Goal: Task Accomplishment & Management: Manage account settings

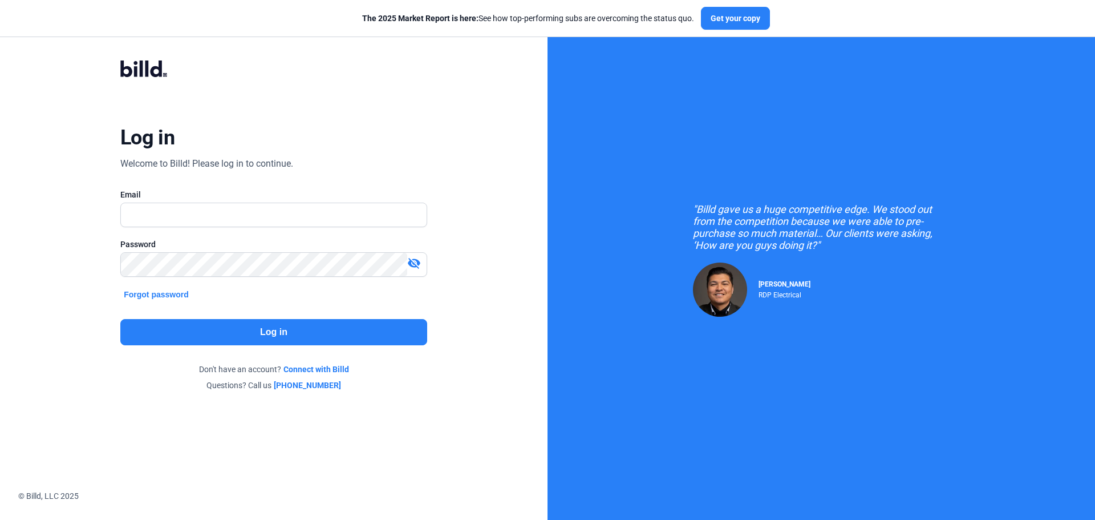
click at [240, 219] on input "text" at bounding box center [274, 214] width 306 height 23
type input "[EMAIL_ADDRESS][DOMAIN_NAME]"
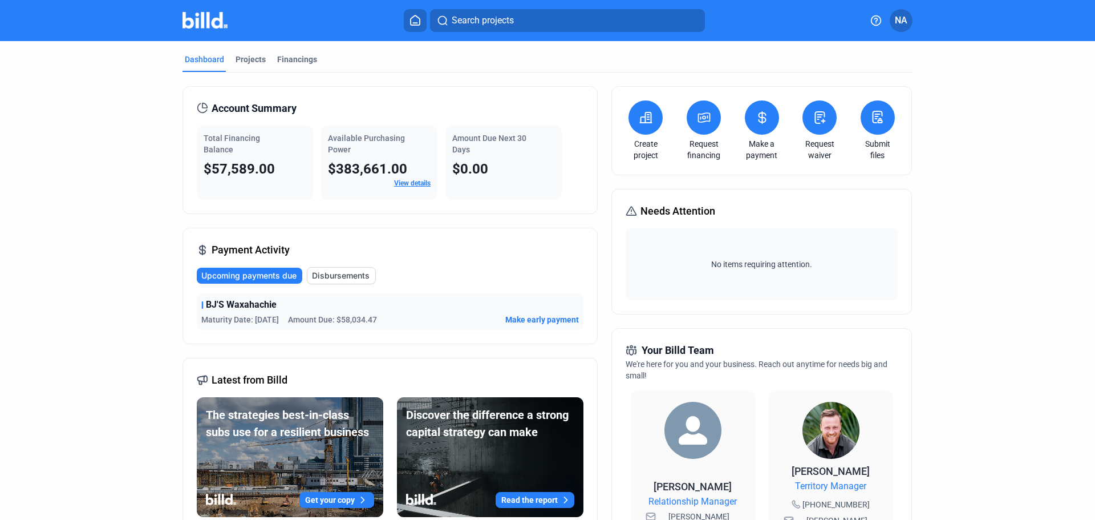
click at [354, 275] on span "Disbursements" at bounding box center [341, 275] width 58 height 11
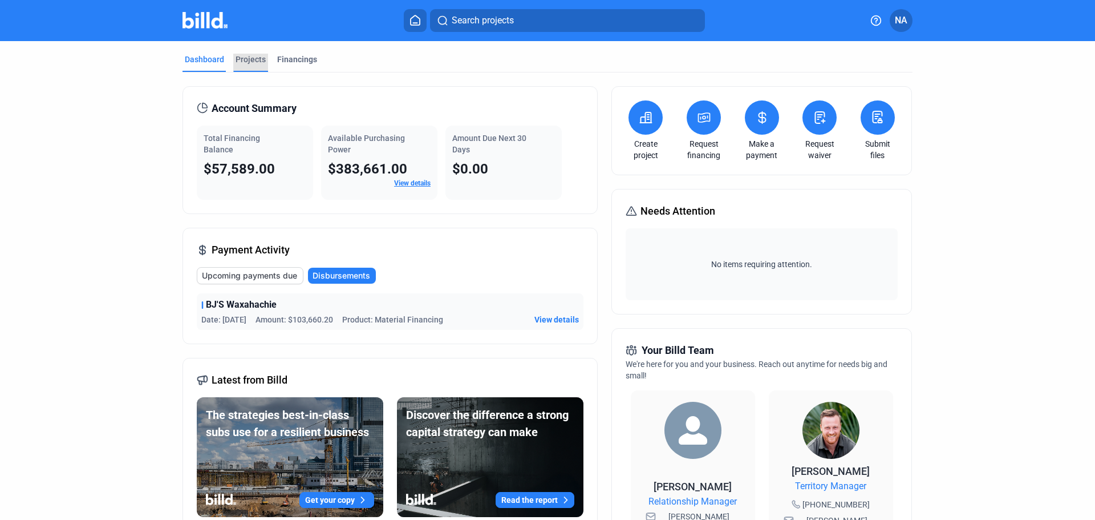
click at [258, 64] on div "Projects" at bounding box center [251, 59] width 30 height 11
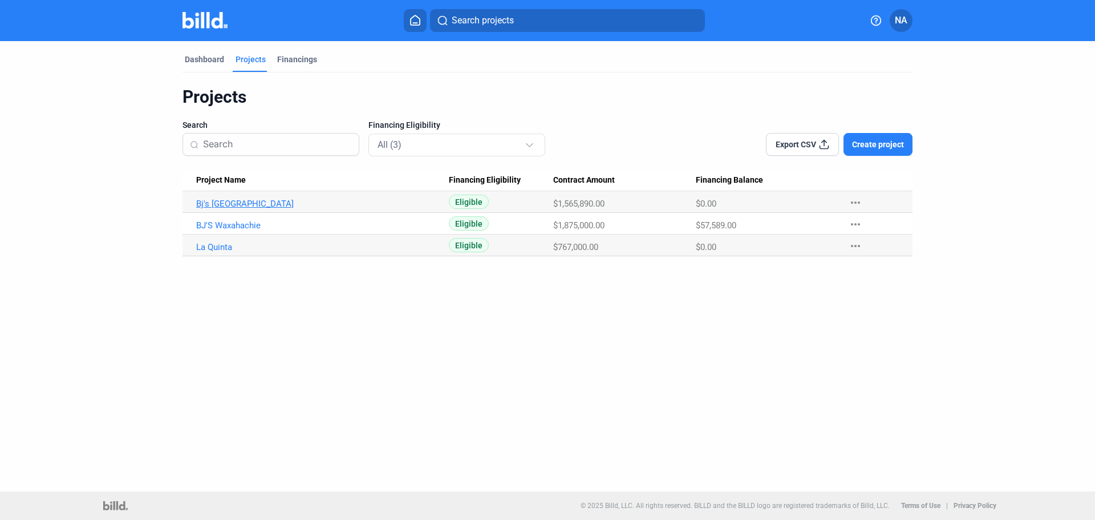
click at [250, 206] on link "Bj's [GEOGRAPHIC_DATA]" at bounding box center [322, 204] width 253 height 10
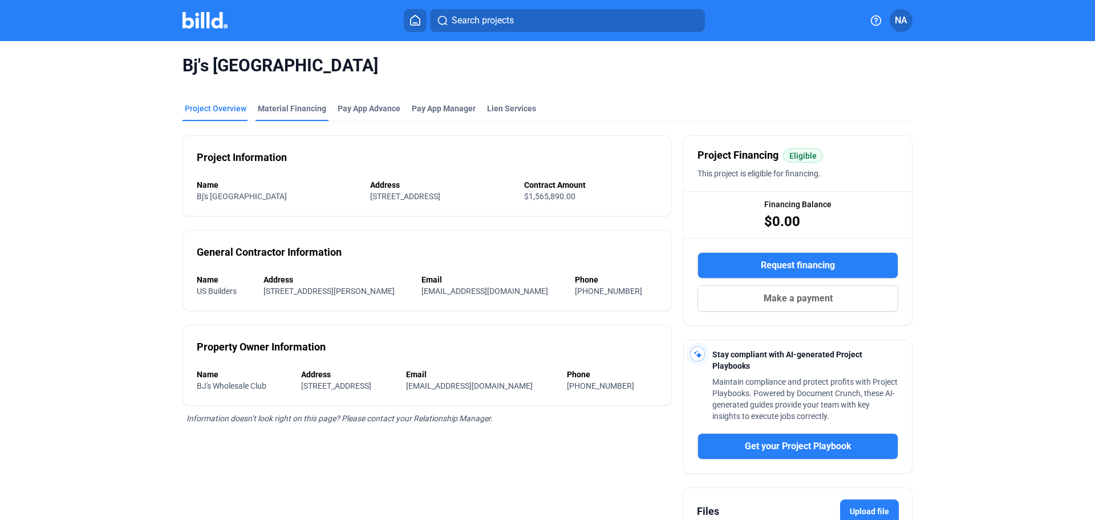
click at [292, 103] on div "Material Financing" at bounding box center [292, 108] width 68 height 11
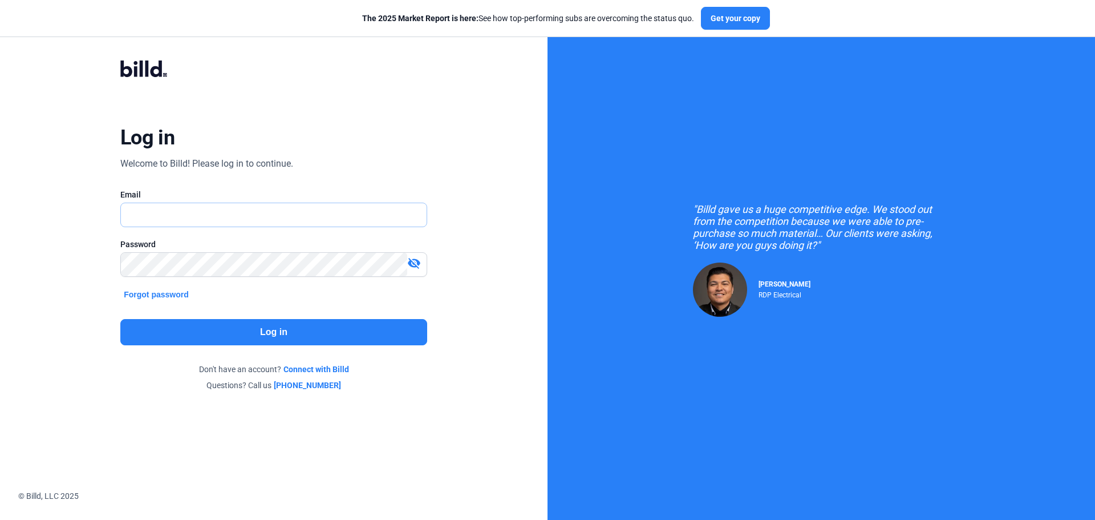
click at [198, 213] on input "text" at bounding box center [267, 214] width 293 height 23
type input "[EMAIL_ADDRESS][DOMAIN_NAME]"
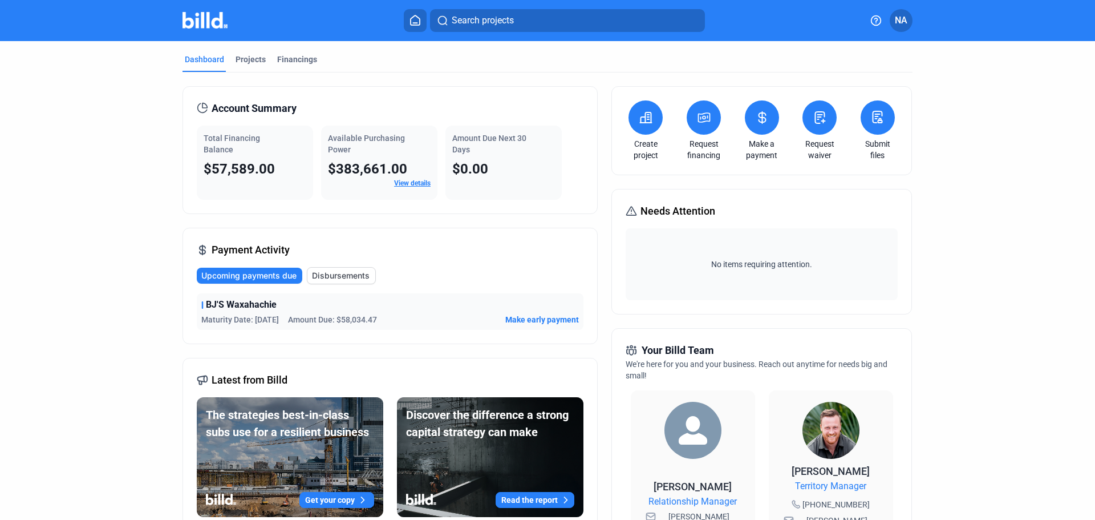
click at [760, 114] on icon at bounding box center [762, 117] width 7 height 11
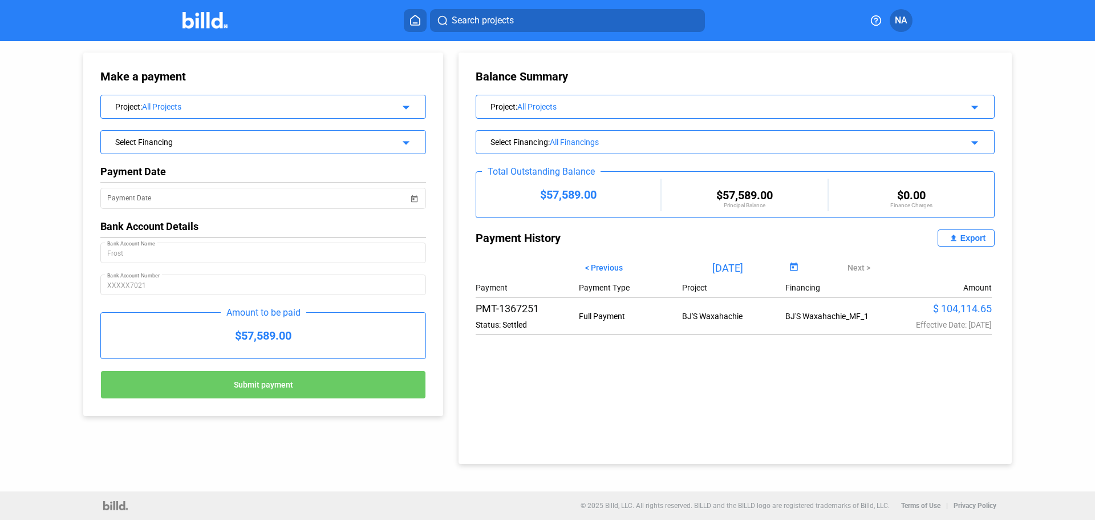
click at [302, 143] on div "Select Financing" at bounding box center [248, 140] width 266 height 11
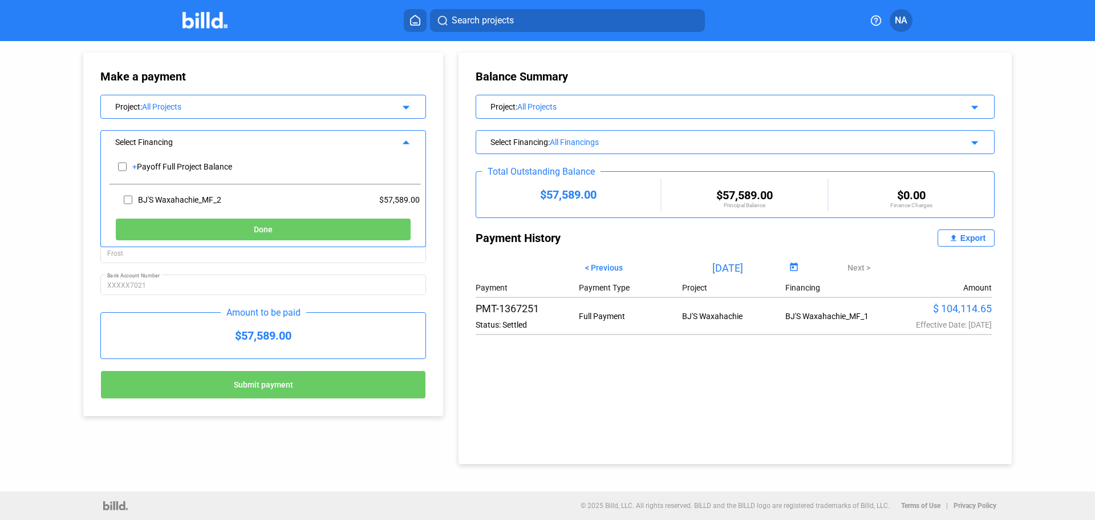
click at [350, 143] on div "Select Financing" at bounding box center [248, 140] width 266 height 11
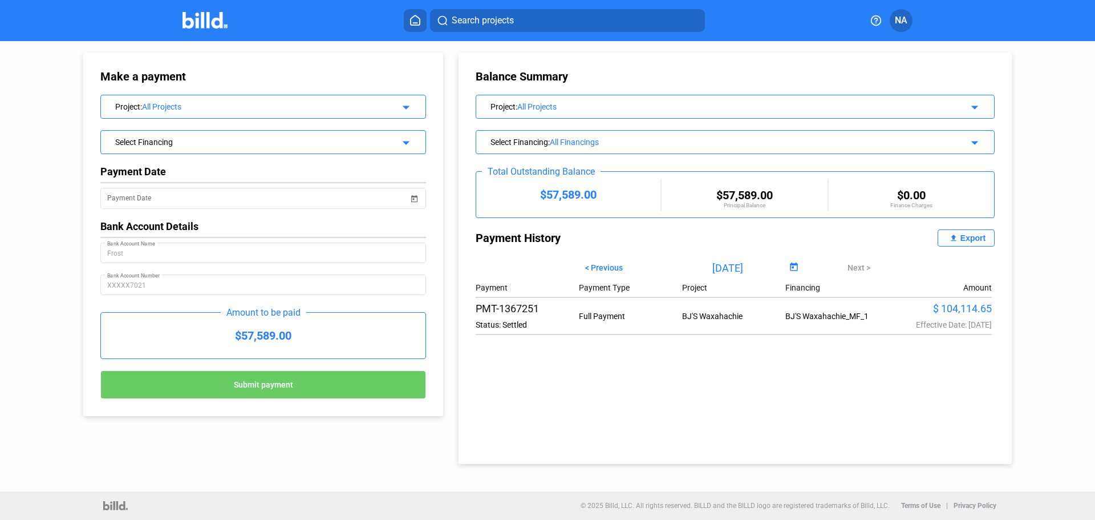
click at [329, 116] on div "Project : All Projects arrow_drop_down" at bounding box center [263, 107] width 326 height 24
click at [321, 108] on div "All Projects" at bounding box center [262, 106] width 240 height 9
